Goal: Task Accomplishment & Management: Complete application form

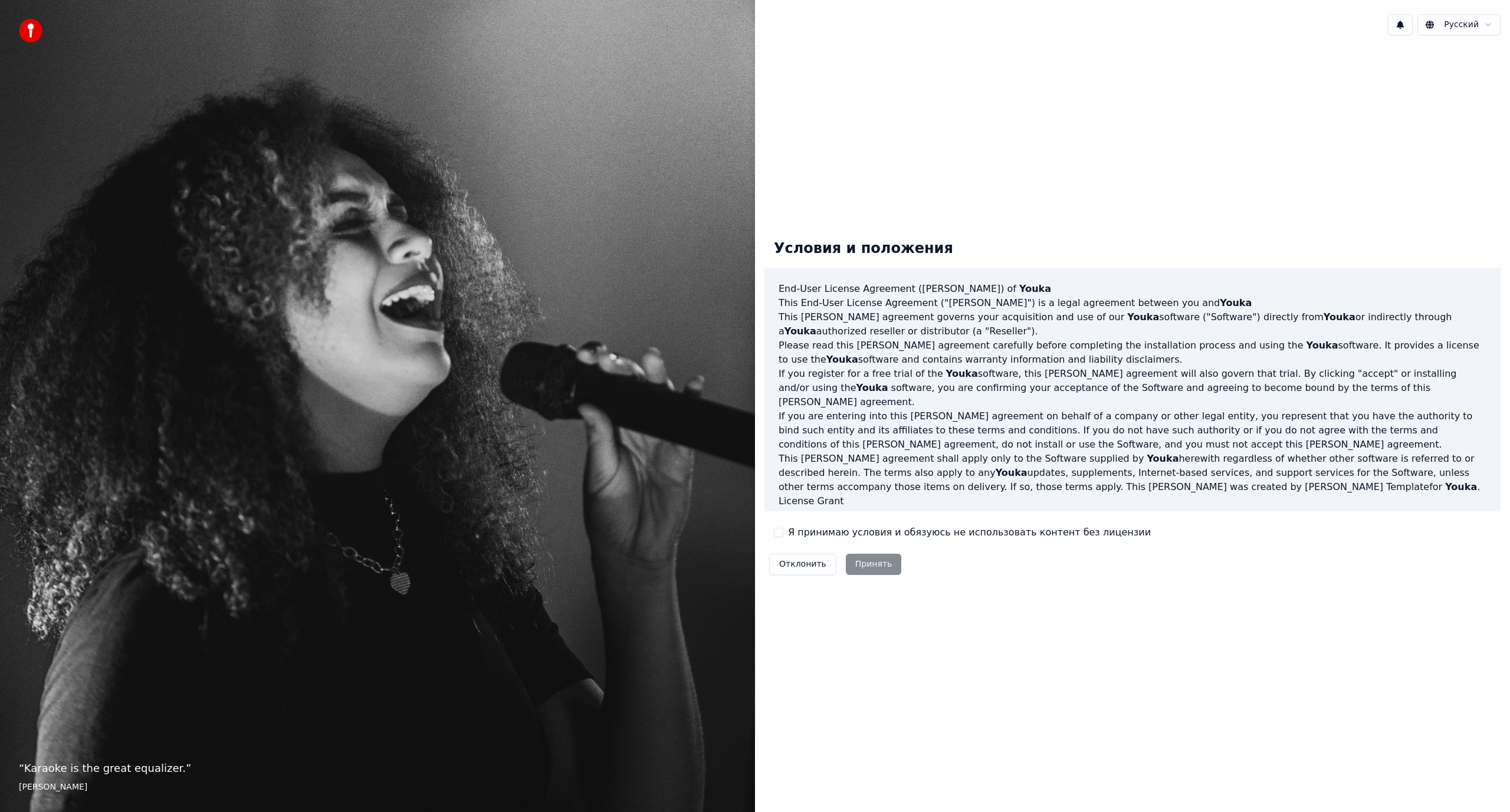
click at [787, 540] on div "Условия и положения End-User License Agreement (EULA) of Youka This End-User Li…" at bounding box center [1132, 405] width 737 height 350
click at [791, 533] on label "Я принимаю условия и обязуюсь не использовать контент без лицензии" at bounding box center [969, 532] width 363 height 14
click at [784, 533] on button "Я принимаю условия и обязуюсь не использовать контент без лицензии" at bounding box center [779, 532] width 9 height 9
click at [855, 564] on button "Принять" at bounding box center [874, 565] width 56 height 22
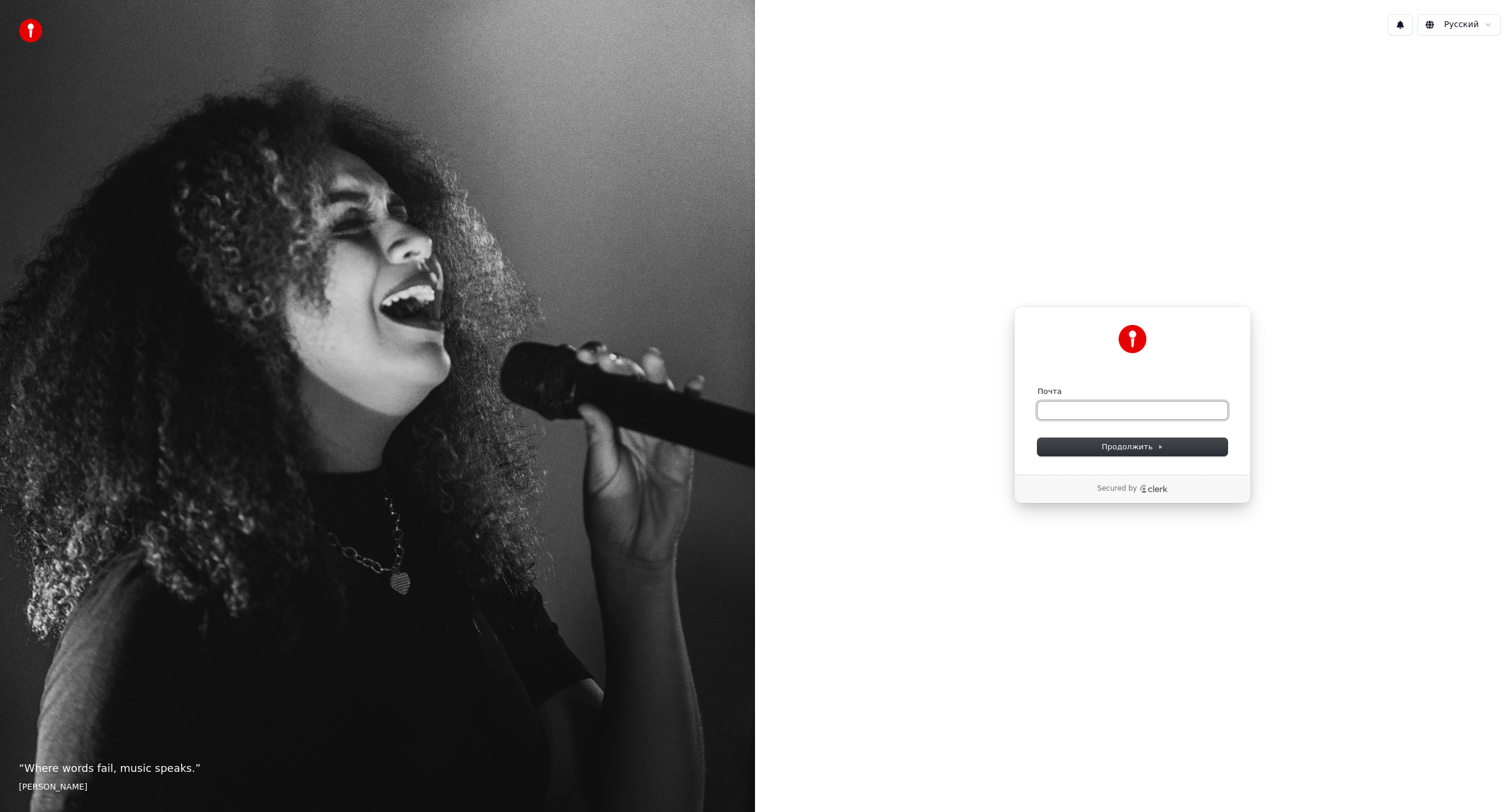
click at [1076, 414] on input "Почта" at bounding box center [1132, 410] width 190 height 18
type input "*"
click at [1164, 447] on button "Продолжить" at bounding box center [1132, 447] width 190 height 18
type input "**********"
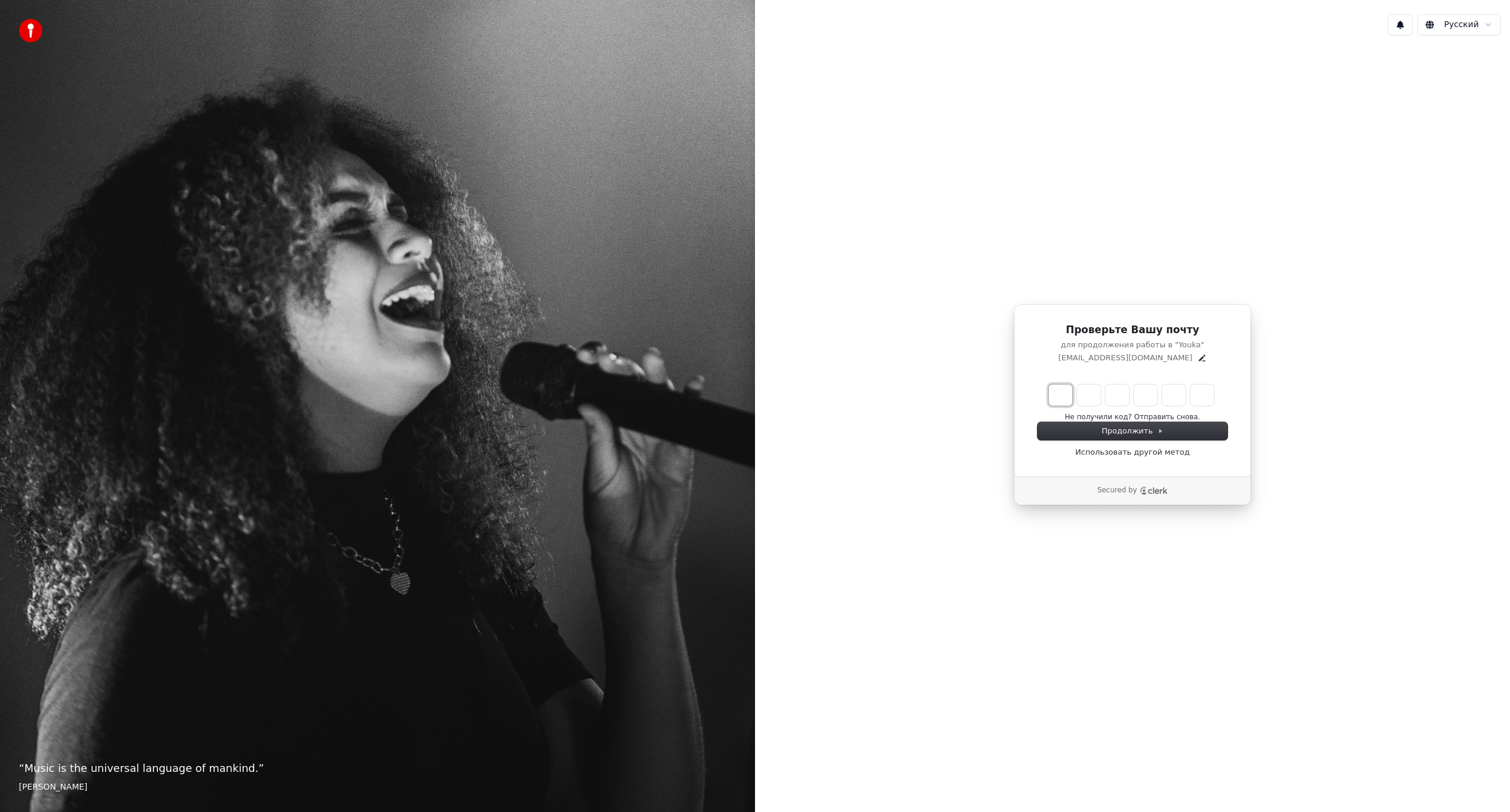
click at [1062, 385] on input "Enter verification code. Digit 1" at bounding box center [1060, 395] width 24 height 22
type input "******"
type input "*"
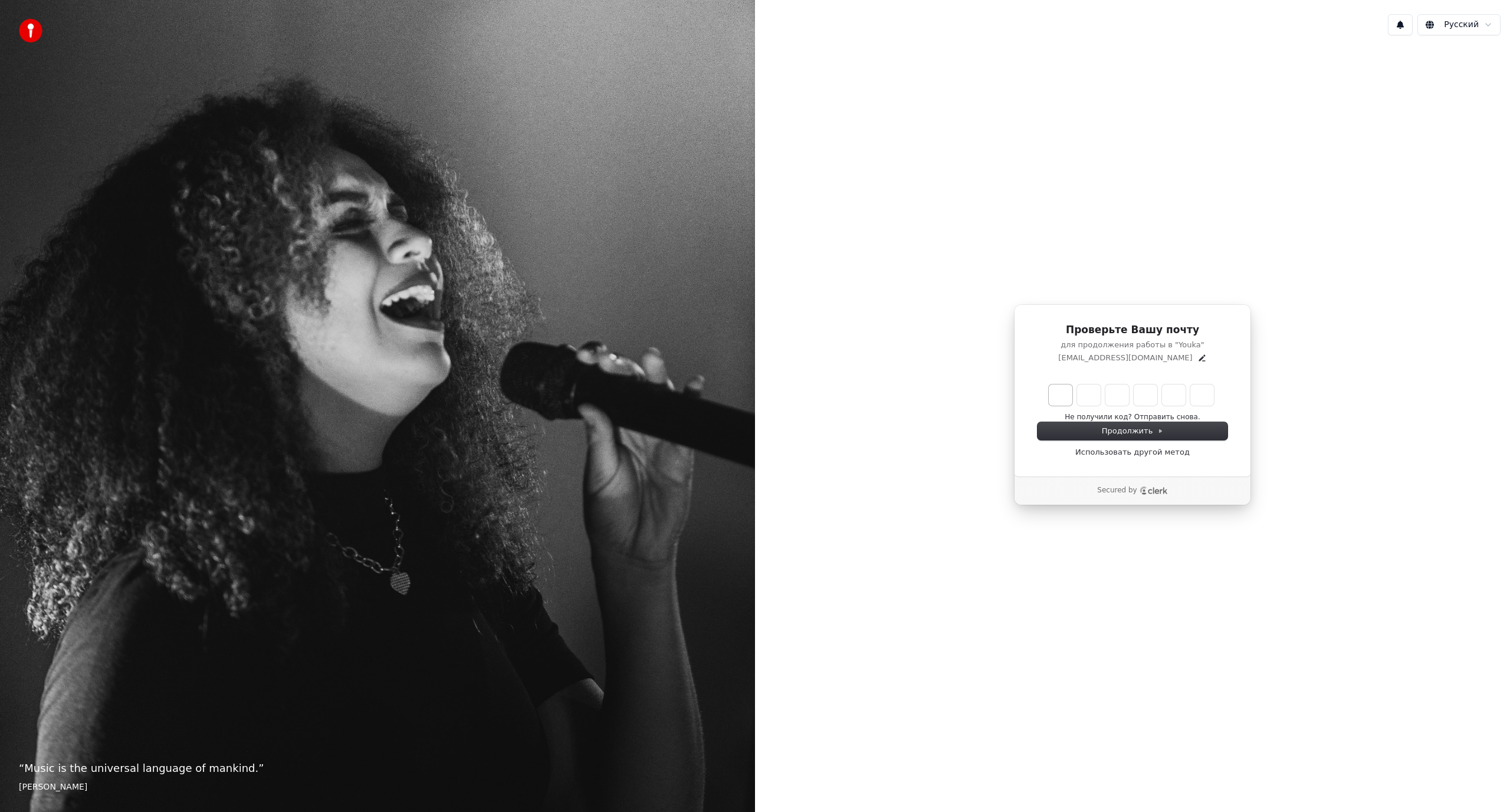
type input "*"
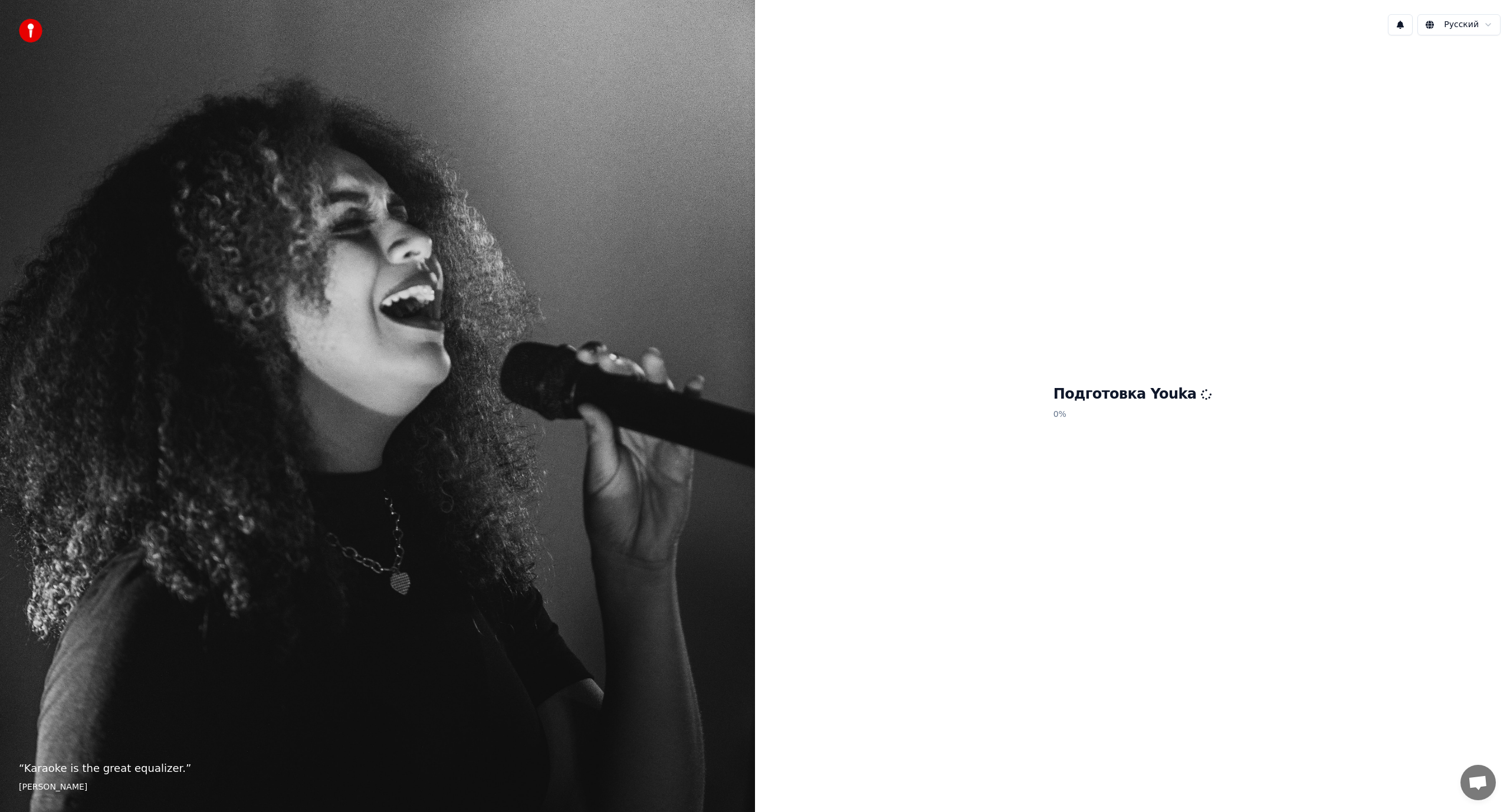
click at [1200, 736] on div "Подготовка Youka 0 %" at bounding box center [1132, 404] width 755 height 720
click at [1036, 294] on div at bounding box center [1132, 404] width 755 height 720
click at [816, 29] on div "Русский" at bounding box center [1132, 25] width 755 height 40
click at [1016, 315] on div "Подготовка Youka 0 %" at bounding box center [1132, 404] width 755 height 720
click at [1469, 775] on span "Открытый чат" at bounding box center [1478, 783] width 35 height 35
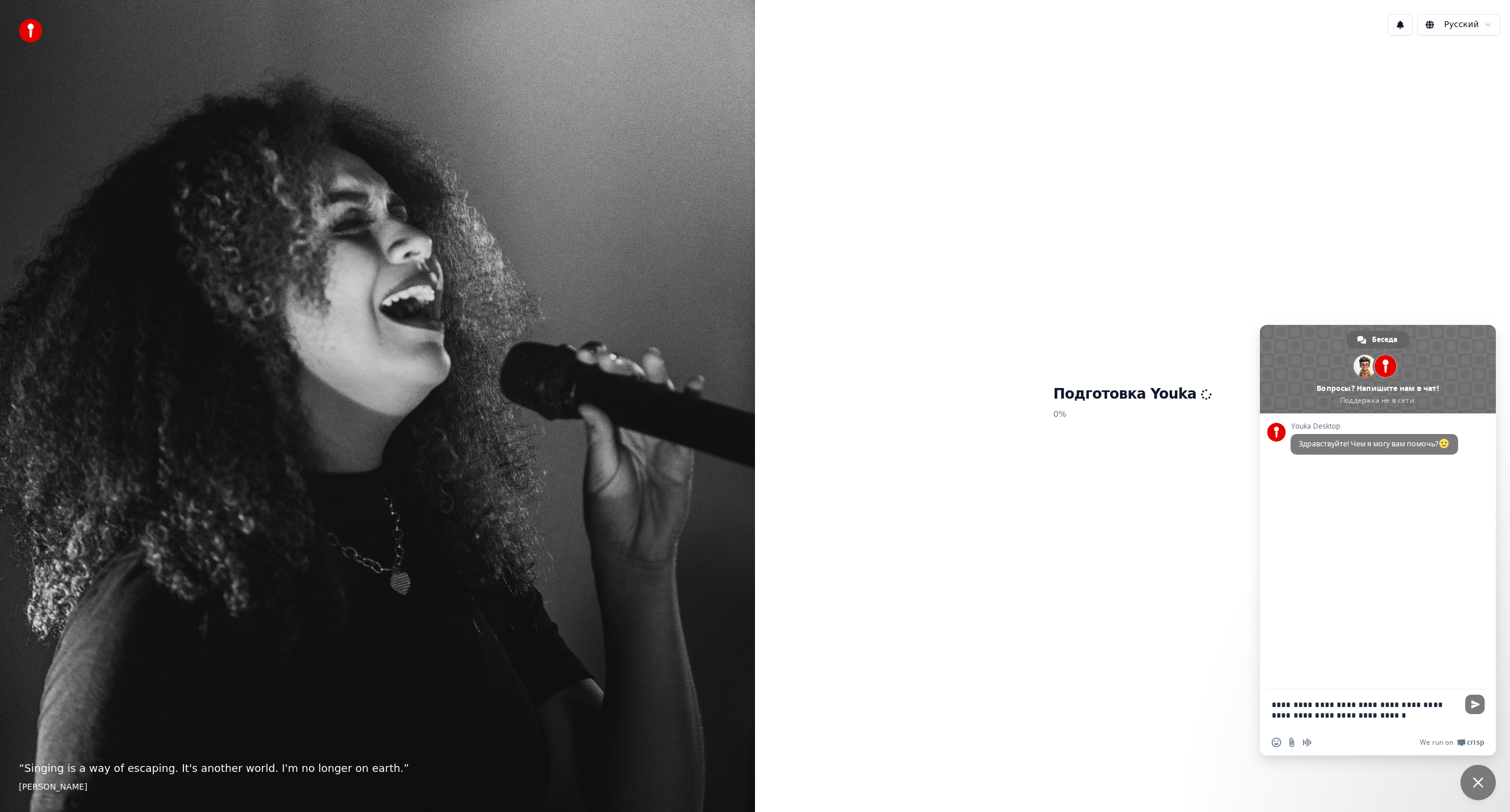
type textarea "**********"
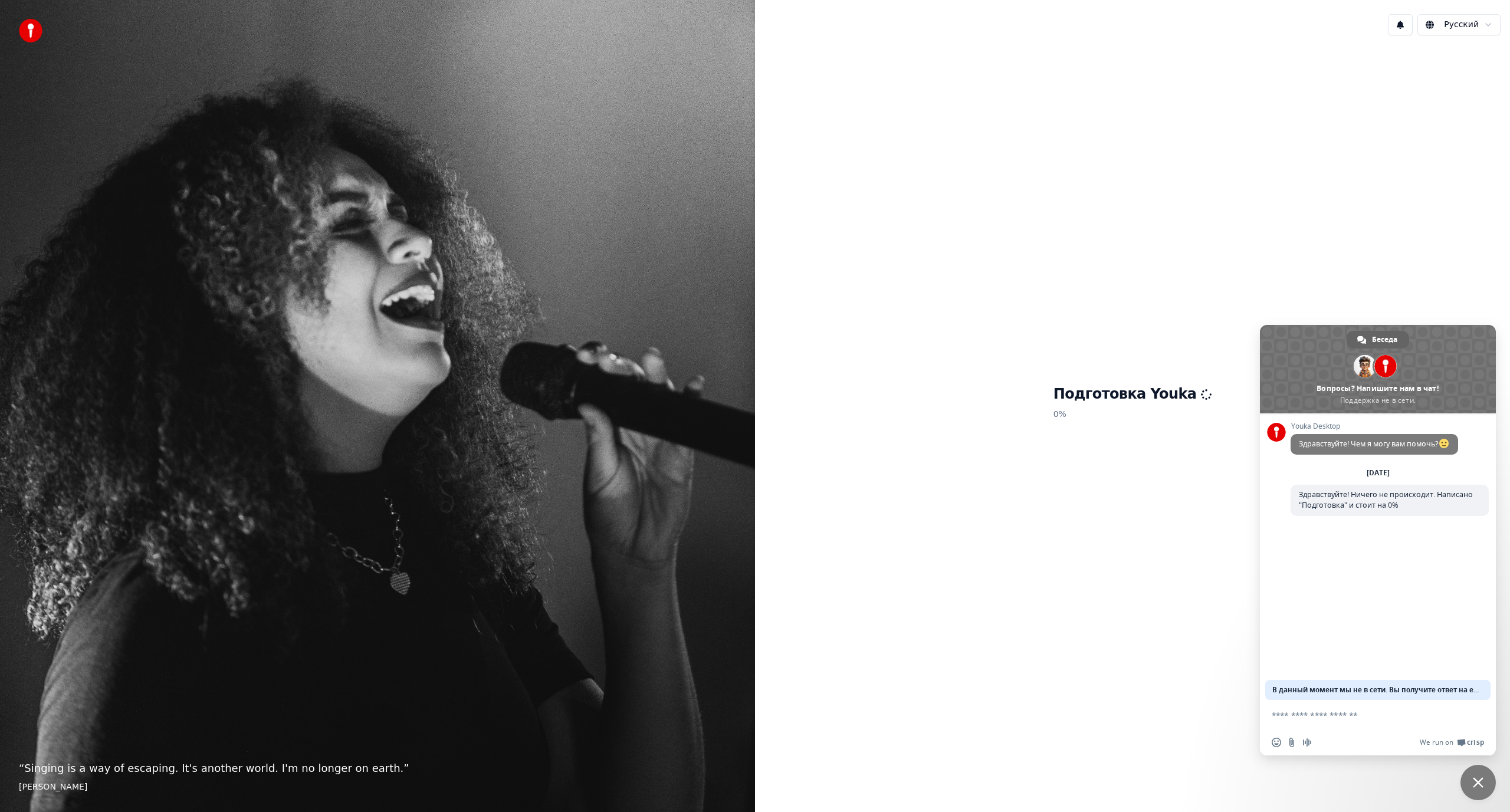
click at [1200, 596] on div "Подготовка Youka 0 %" at bounding box center [1132, 404] width 755 height 720
click at [1474, 773] on span "Закрыть чат" at bounding box center [1478, 783] width 35 height 35
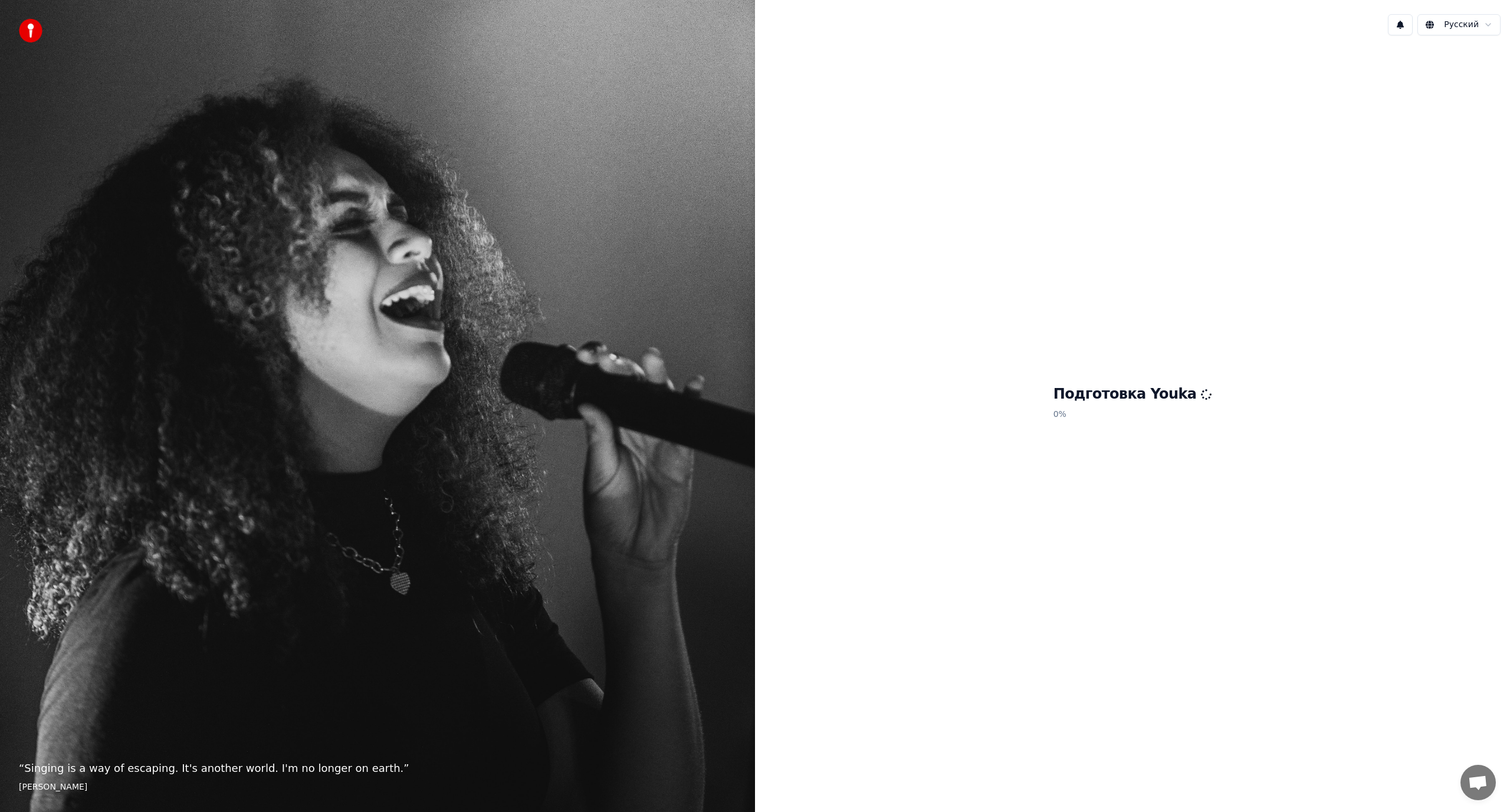
click at [143, 776] on p "“ Singing is a way of escaping. It's another world. I'm no longer on earth. ”" at bounding box center [378, 768] width 717 height 16
click at [156, 765] on p "“ Singing is a way of escaping. It's another world. I'm no longer on earth. ”" at bounding box center [378, 768] width 717 height 16
click at [200, 764] on p "“ Singing is a way of escaping. It's another world. I'm no longer on earth. ”" at bounding box center [378, 768] width 717 height 16
click at [36, 34] on img at bounding box center [31, 31] width 24 height 24
click at [1461, 29] on html "“ Singing is a way of escaping. It's another world. I'm no longer on earth. ” […" at bounding box center [755, 406] width 1510 height 812
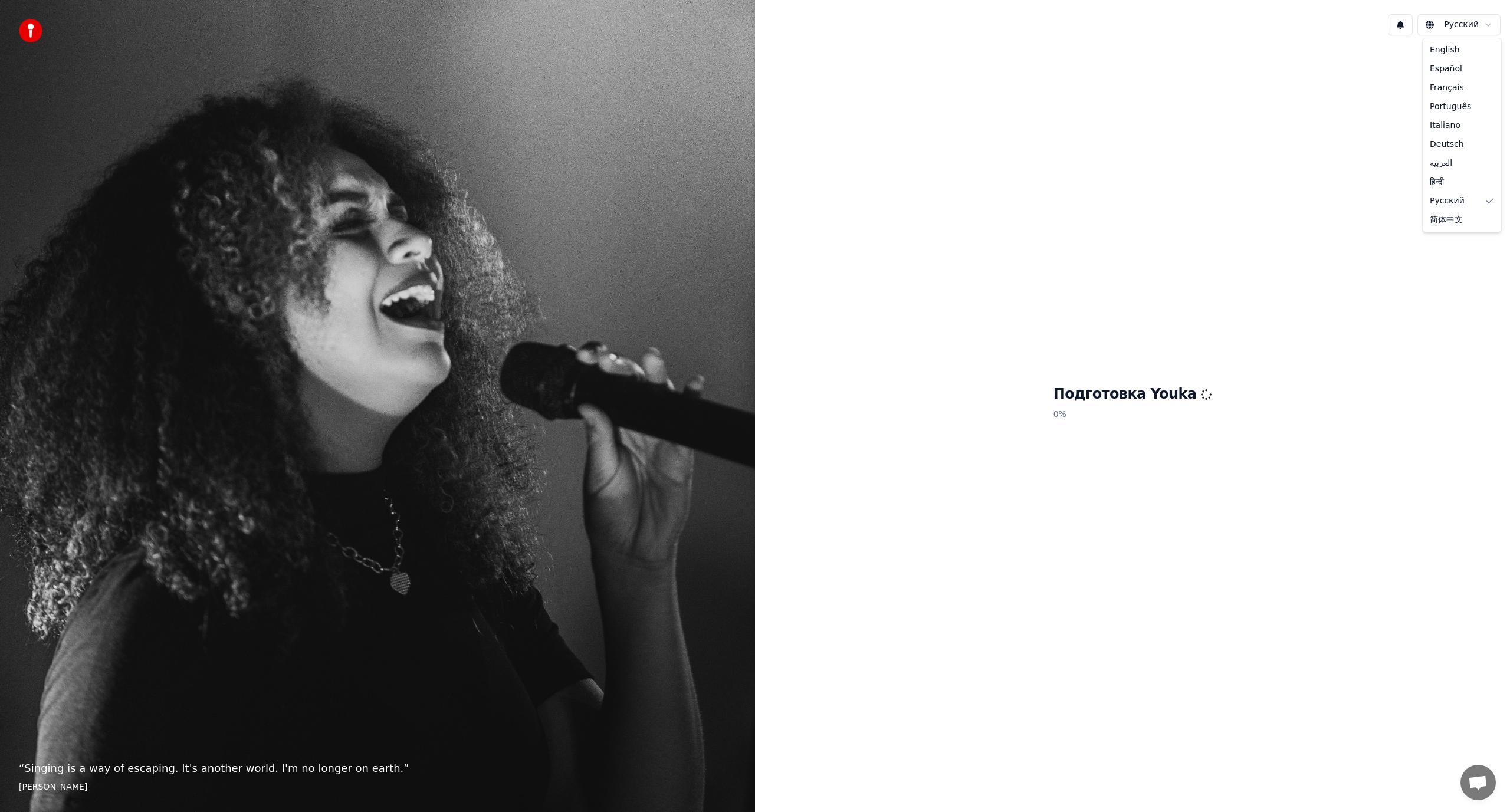
click at [1368, 85] on html "“ Singing is a way of escaping. It's another world. I'm no longer on earth. ” […" at bounding box center [755, 406] width 1510 height 812
click at [1409, 29] on button at bounding box center [1401, 25] width 25 height 22
click at [1351, 157] on div "Подготовка Youka 0 %" at bounding box center [1132, 404] width 755 height 720
